Goal: Find specific page/section: Find specific page/section

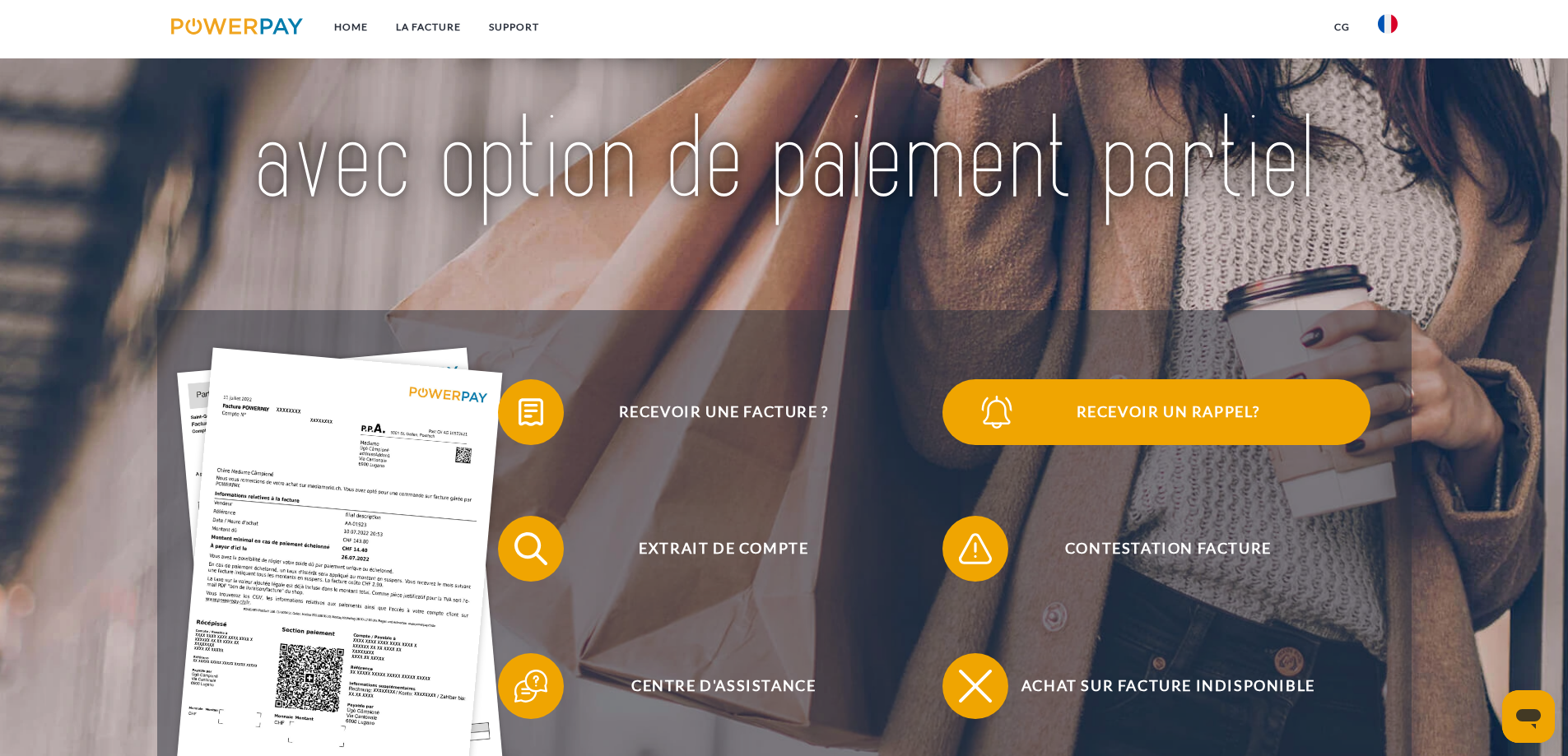
scroll to position [247, 0]
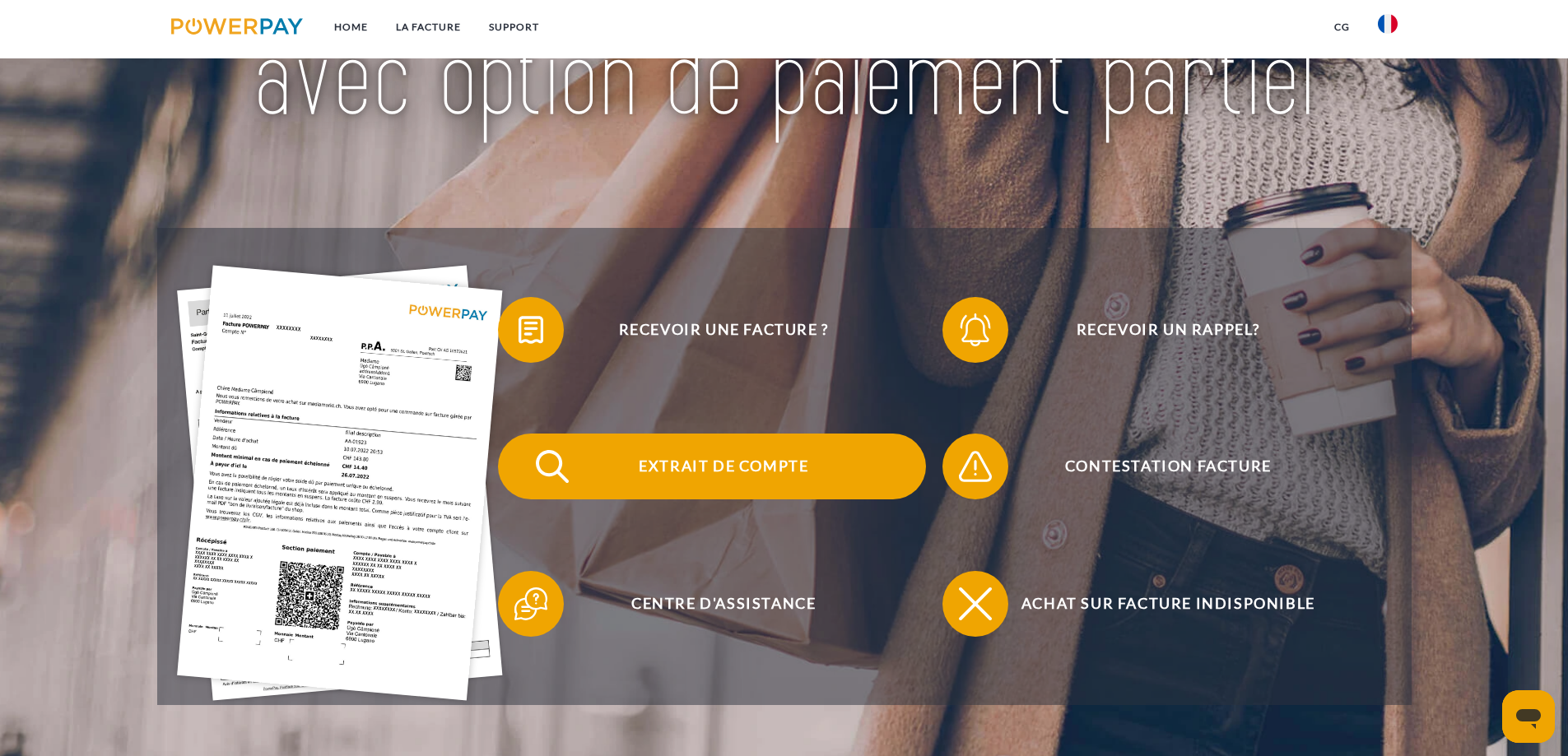
click at [677, 474] on span "Extrait de compte" at bounding box center [724, 466] width 403 height 66
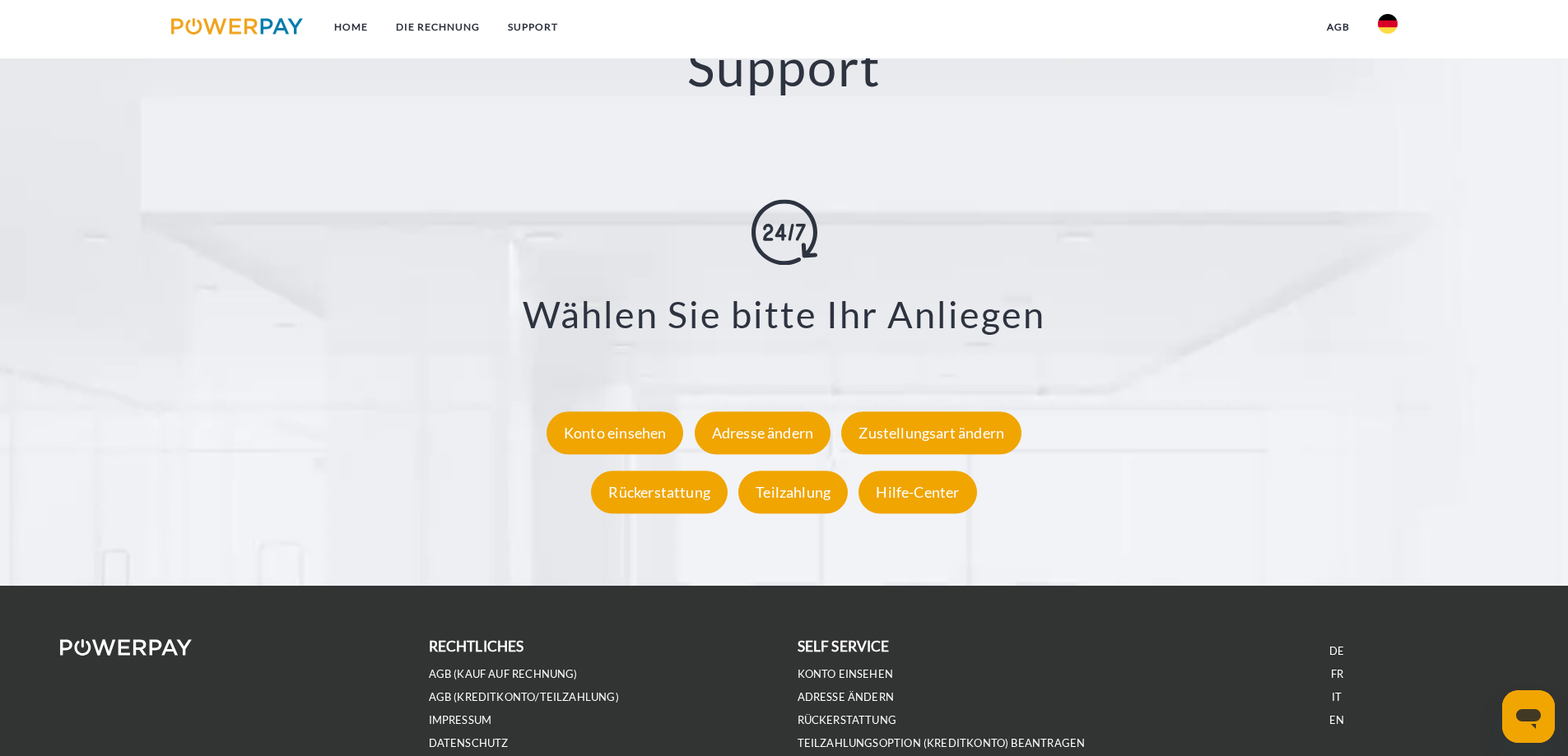
scroll to position [3048, 0]
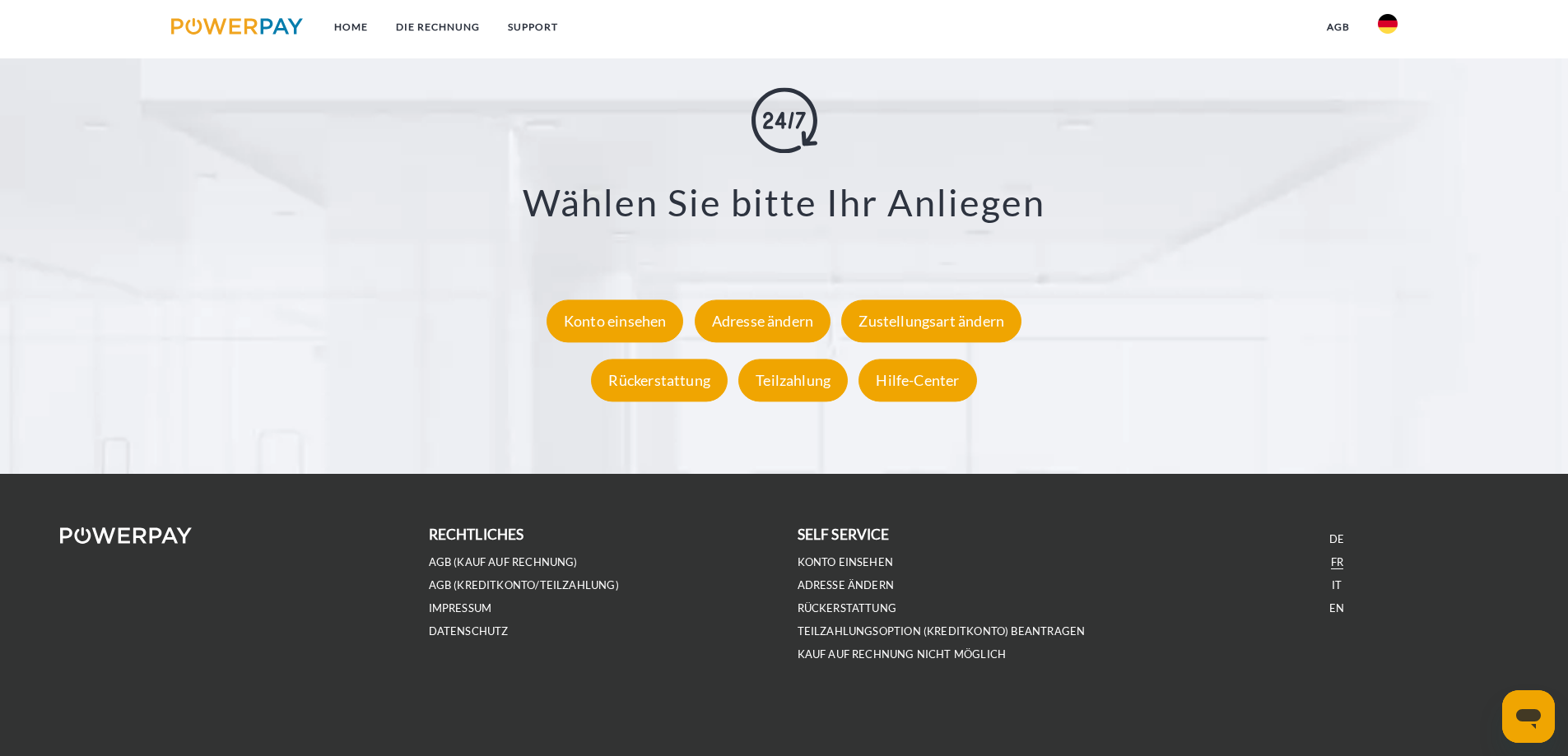
click at [1339, 560] on link "FR" at bounding box center [1337, 562] width 12 height 14
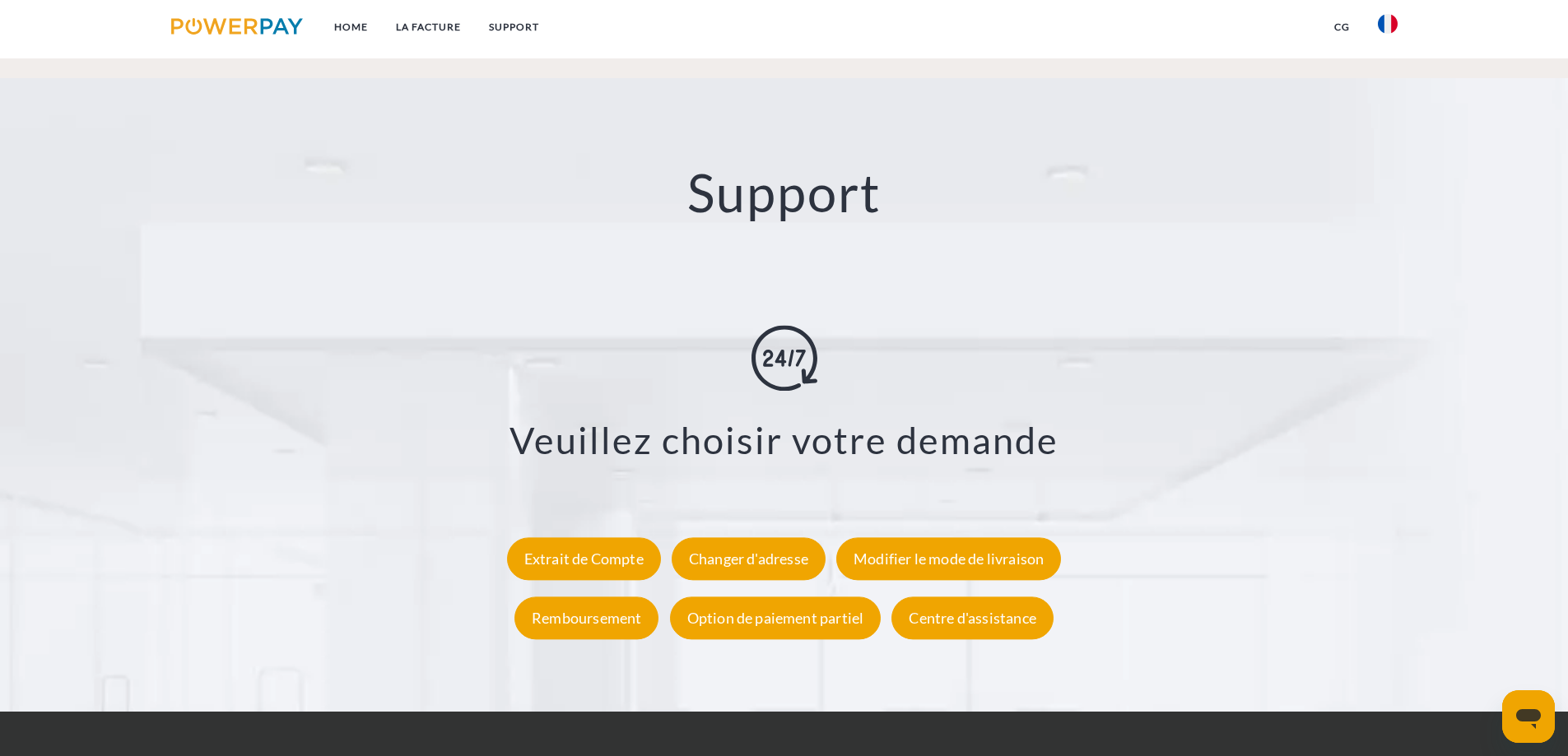
scroll to position [3048, 0]
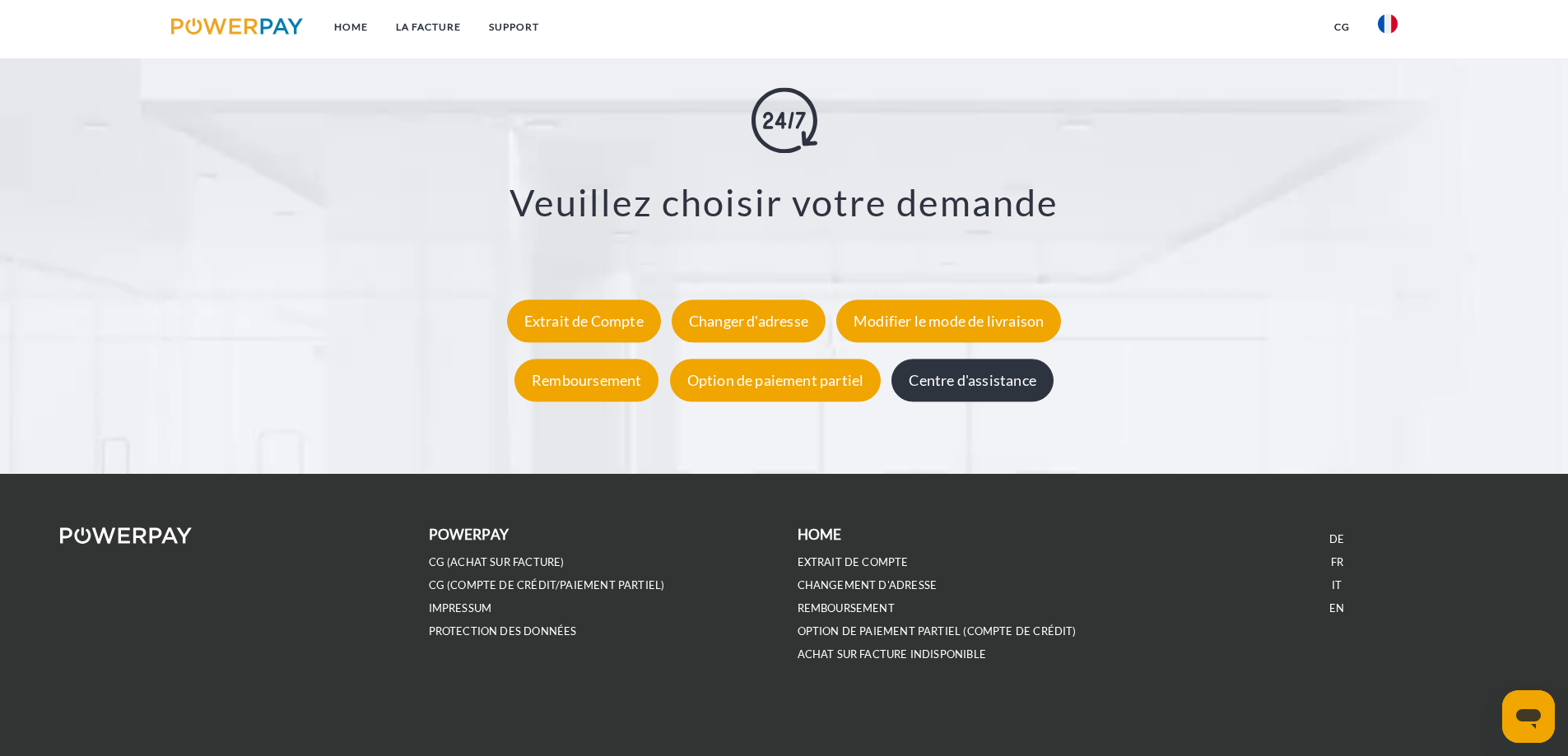
click at [967, 378] on div "Centre d'assistance" at bounding box center [972, 379] width 162 height 43
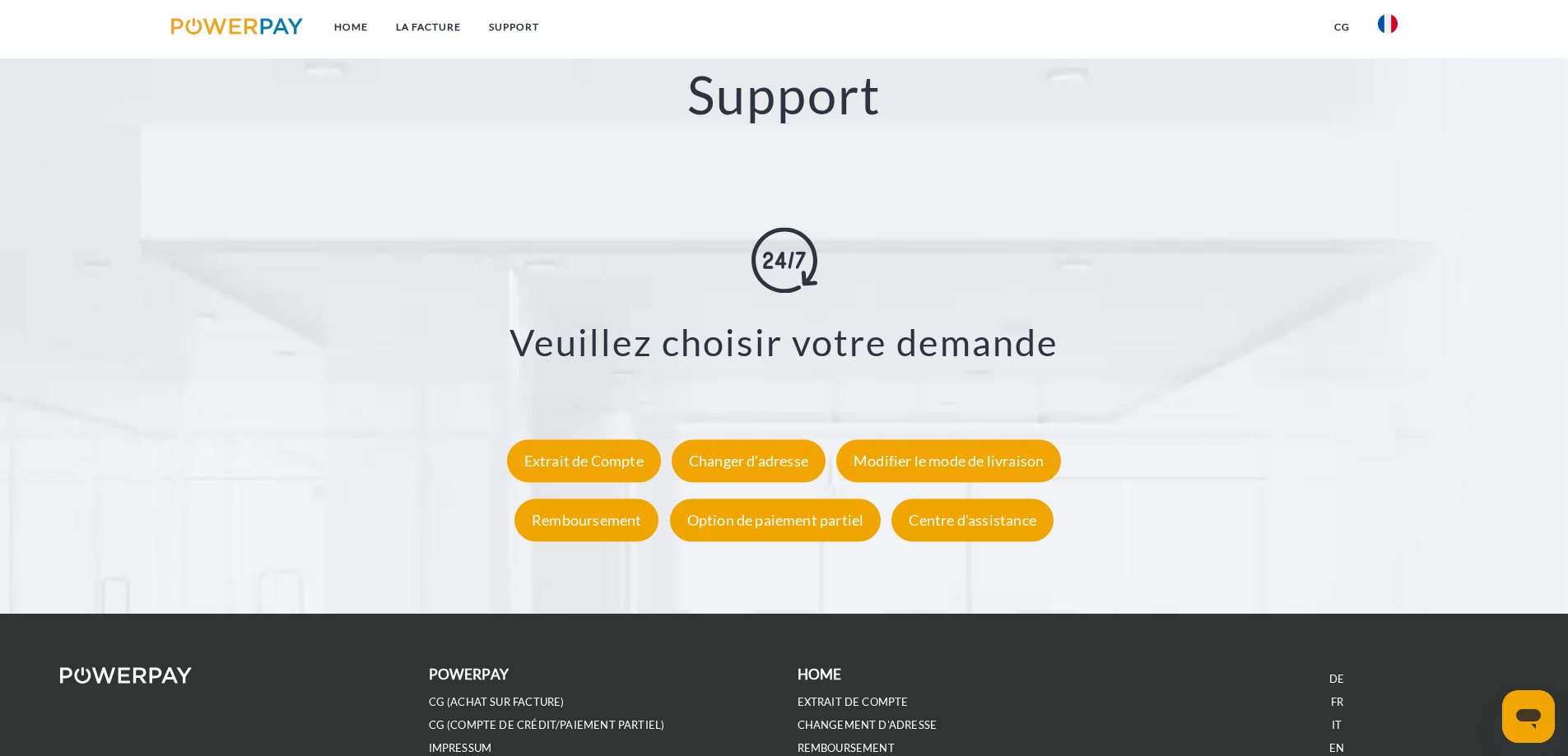
scroll to position [2883, 0]
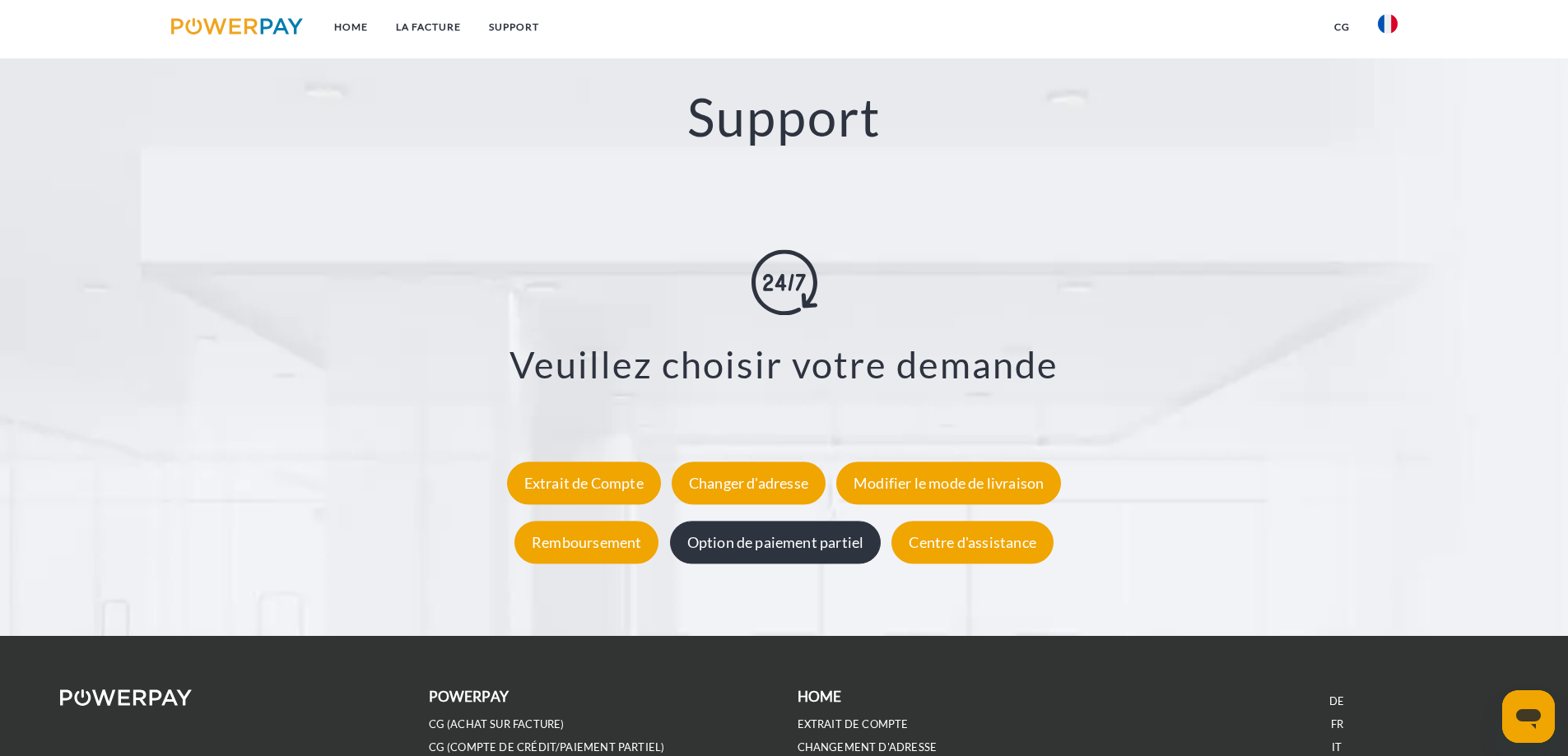
click at [843, 543] on div "Option de paiement partiel" at bounding box center [775, 542] width 211 height 43
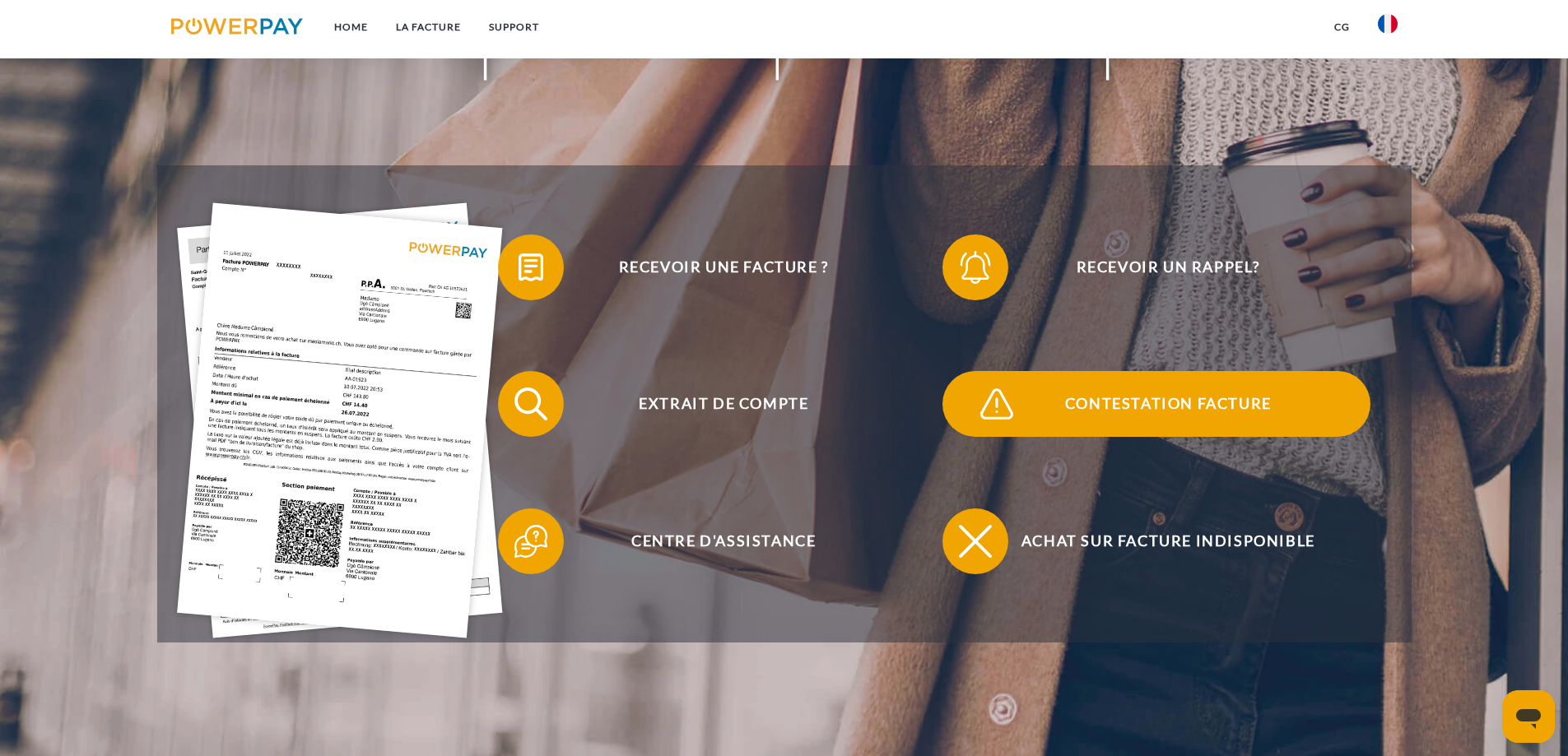
scroll to position [329, 0]
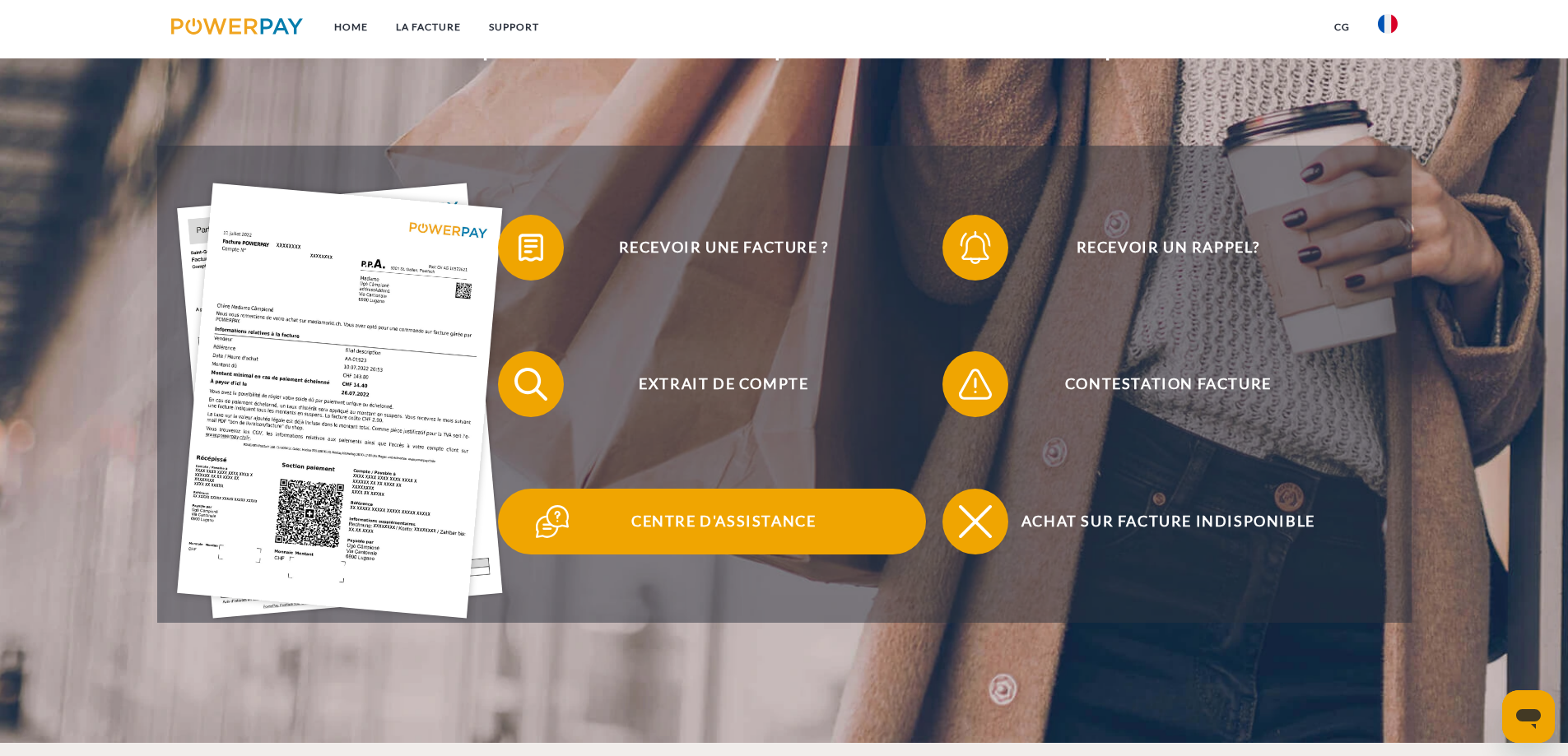
click at [610, 527] on span "Centre d'assistance" at bounding box center [724, 521] width 403 height 66
